Goal: Information Seeking & Learning: Check status

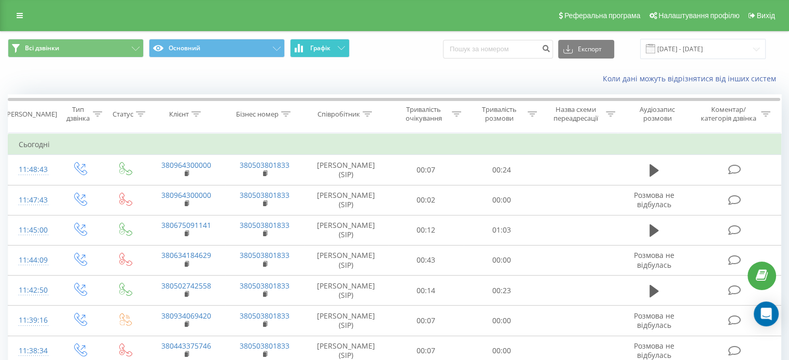
click at [324, 54] on button "Графік" at bounding box center [320, 48] width 60 height 19
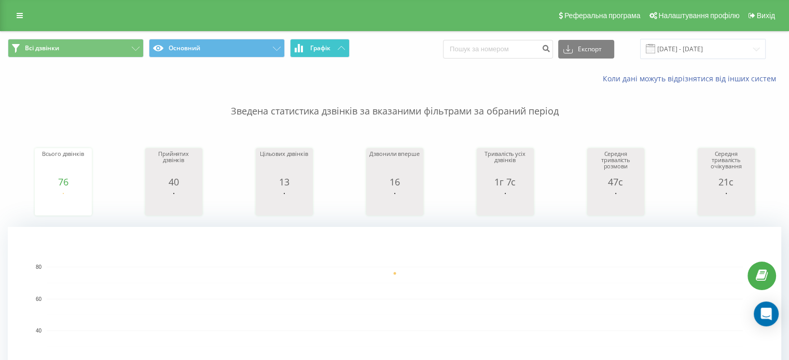
click at [324, 54] on button "Графік" at bounding box center [320, 48] width 60 height 19
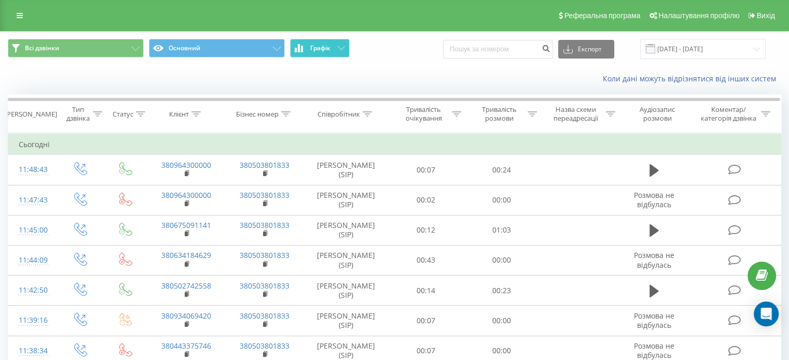
click at [329, 40] on button "Графік" at bounding box center [320, 48] width 60 height 19
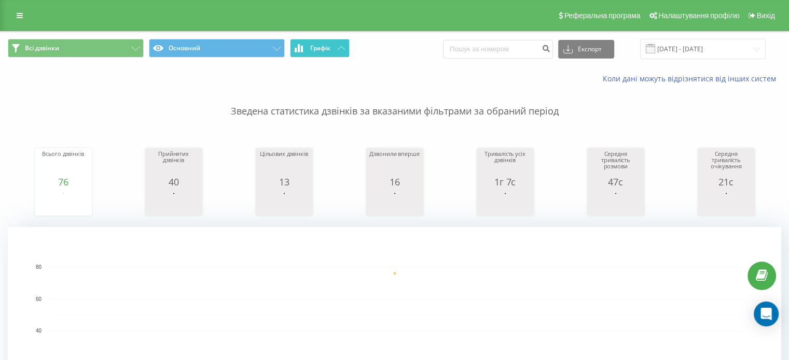
click at [329, 40] on button "Графік" at bounding box center [320, 48] width 60 height 19
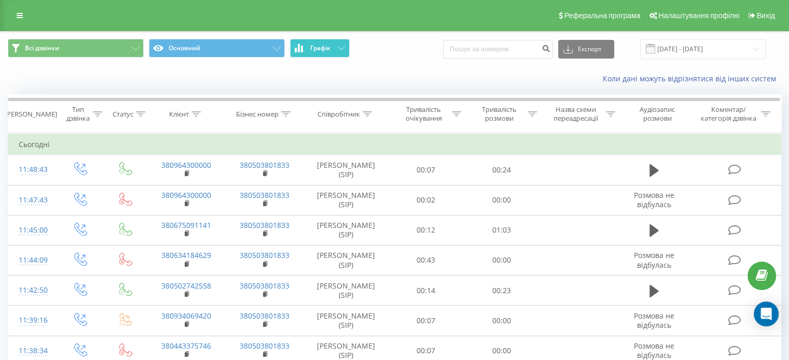
click at [343, 46] on icon at bounding box center [341, 48] width 7 height 4
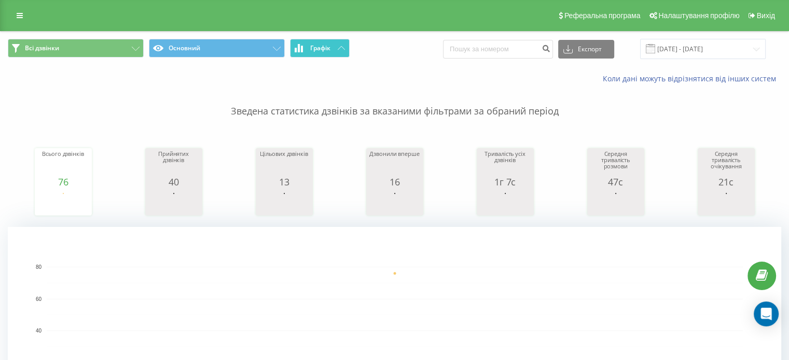
click at [334, 48] on button "Графік" at bounding box center [320, 48] width 60 height 19
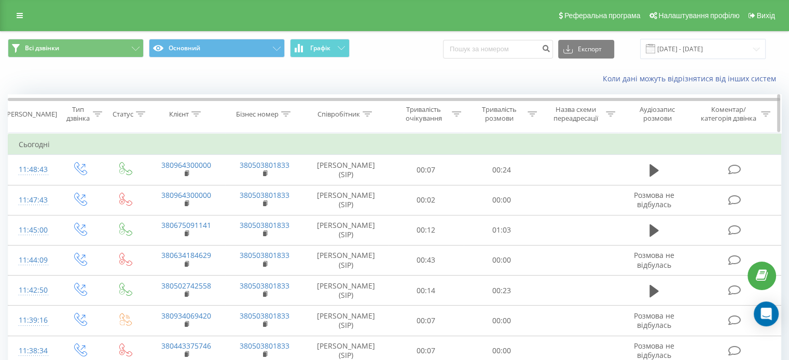
click at [363, 116] on icon at bounding box center [366, 113] width 9 height 5
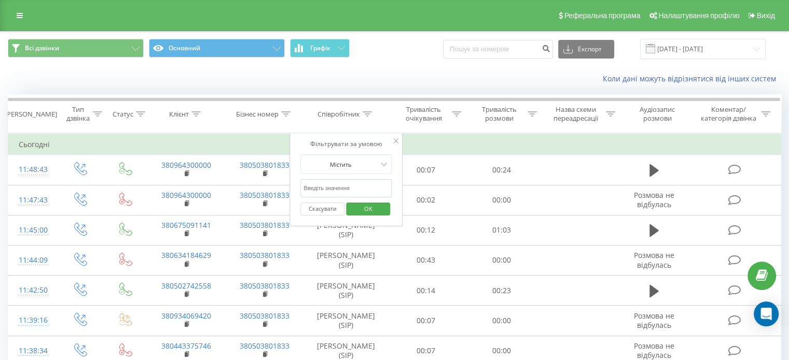
click at [336, 192] on input "text" at bounding box center [345, 188] width 91 height 18
type input "[PERSON_NAME]"
click at [358, 207] on span "OK" at bounding box center [368, 209] width 29 height 16
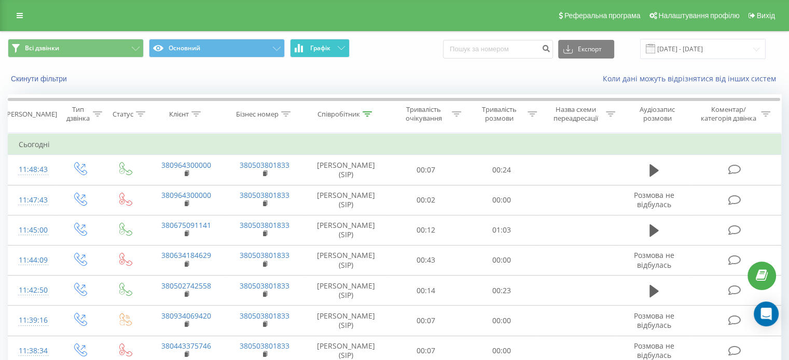
click at [330, 49] on span "Графік" at bounding box center [320, 48] width 20 height 7
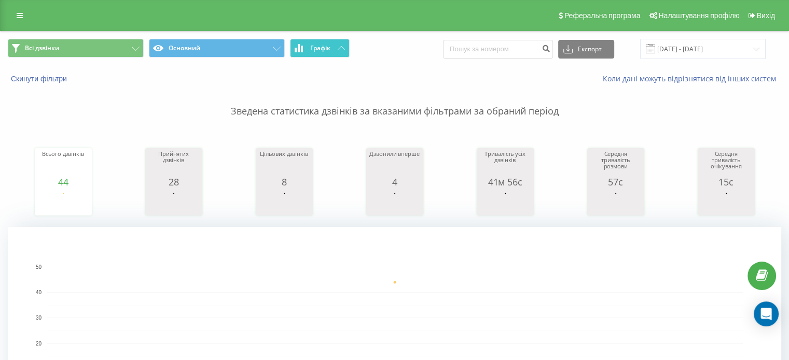
click at [330, 49] on span "Графік" at bounding box center [320, 48] width 20 height 7
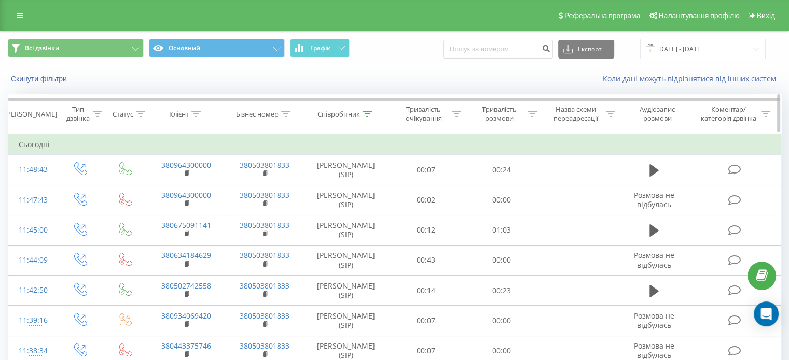
click at [357, 118] on div "Співробітник" at bounding box center [338, 114] width 43 height 9
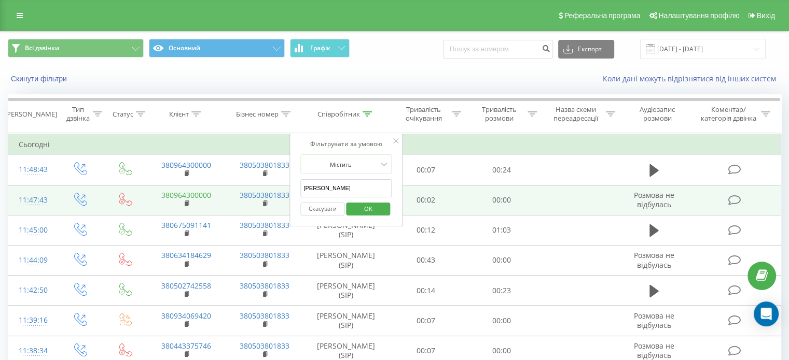
drag, startPoint x: 343, startPoint y: 190, endPoint x: 210, endPoint y: 194, distance: 132.8
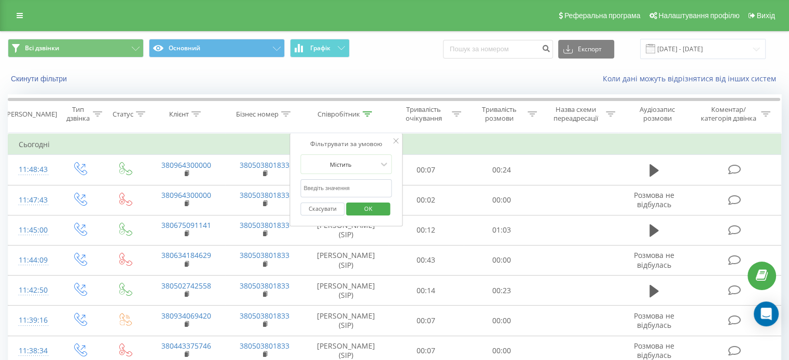
click at [356, 189] on input "text" at bounding box center [345, 188] width 91 height 18
type input "ельміра"
click at [368, 215] on span "OK" at bounding box center [368, 209] width 29 height 16
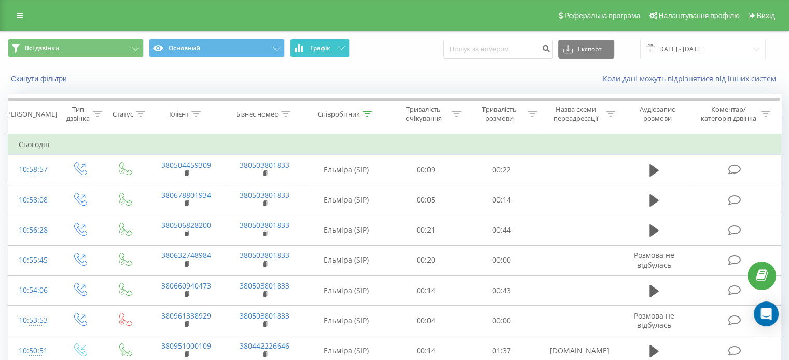
click at [329, 47] on span "Графік" at bounding box center [320, 48] width 20 height 7
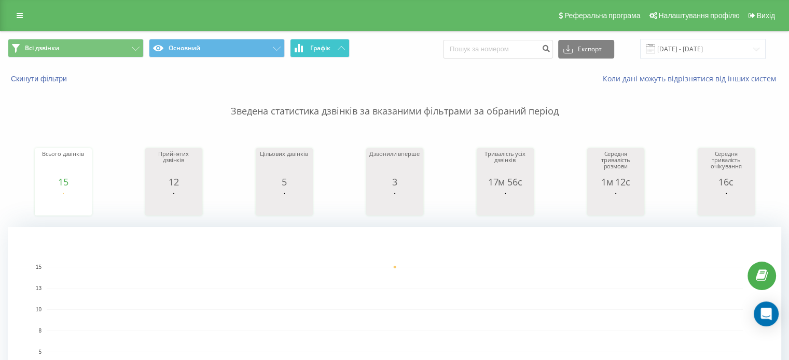
click at [329, 47] on span "Графік" at bounding box center [320, 48] width 20 height 7
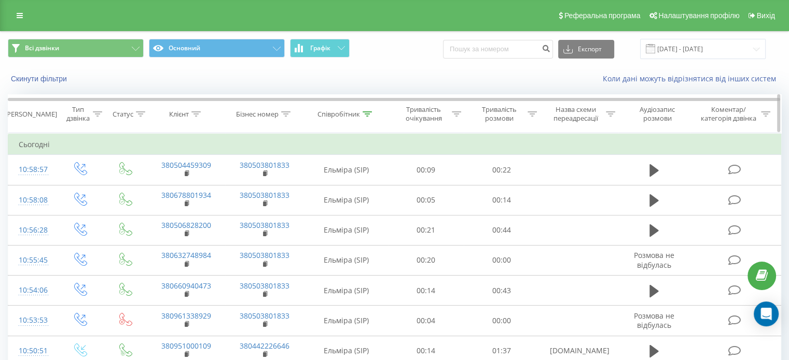
click at [365, 115] on icon at bounding box center [366, 113] width 9 height 5
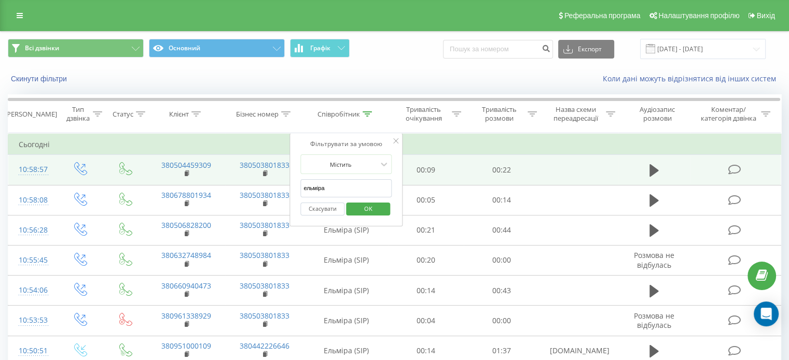
drag, startPoint x: 330, startPoint y: 193, endPoint x: 191, endPoint y: 173, distance: 140.5
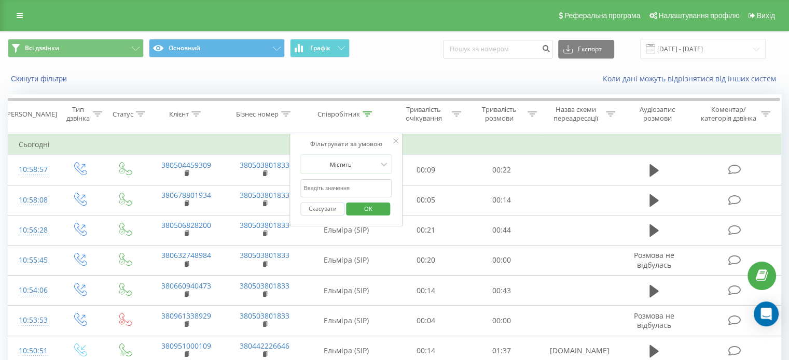
click at [366, 207] on span "OK" at bounding box center [368, 209] width 29 height 16
